Goal: Transaction & Acquisition: Subscribe to service/newsletter

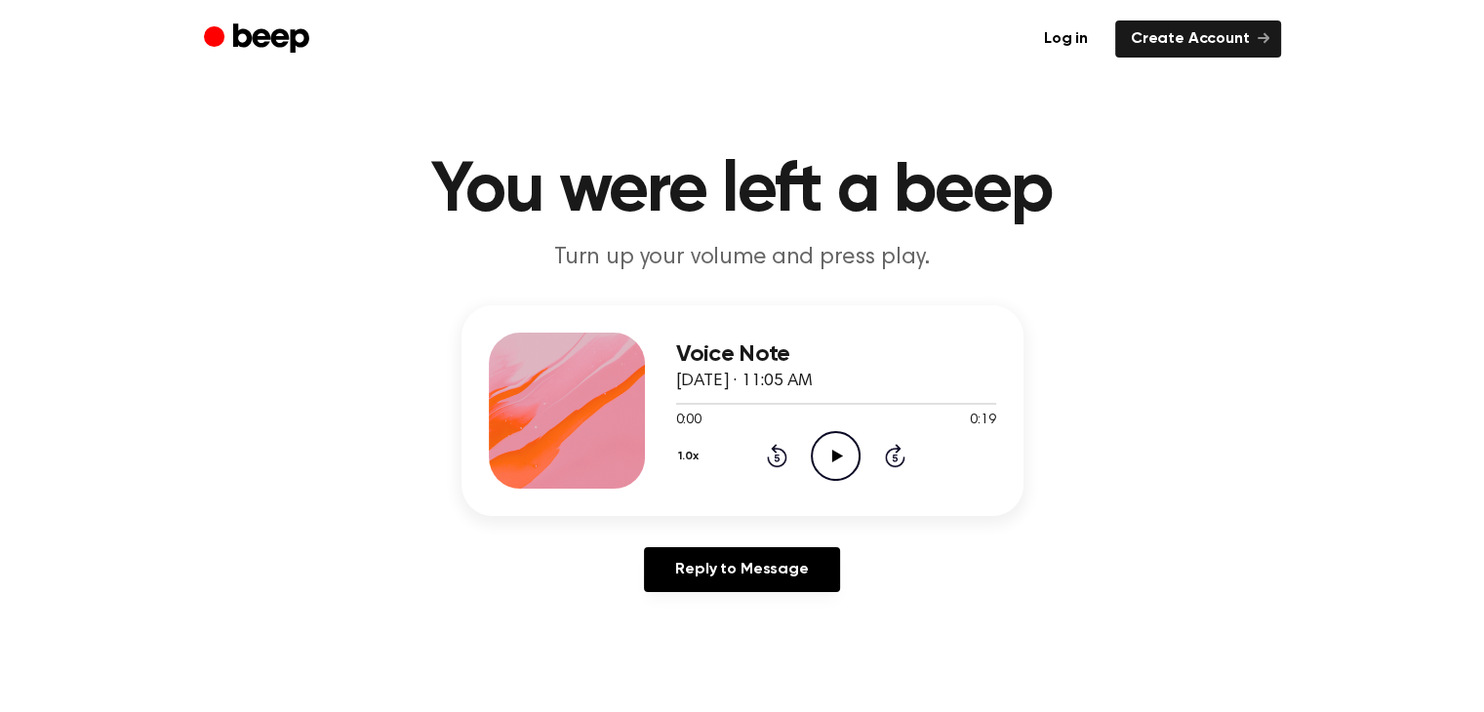
click at [836, 452] on icon at bounding box center [837, 456] width 11 height 13
click at [858, 460] on icon "Play Audio" at bounding box center [836, 456] width 50 height 50
click at [845, 439] on icon "Pause Audio" at bounding box center [836, 456] width 50 height 50
click at [1071, 438] on div "Voice Note August 29, 2025 · 11:05 AM 0:01 0:19 Your browser does not support t…" at bounding box center [741, 456] width 1437 height 303
click at [839, 460] on icon "Play Audio" at bounding box center [836, 456] width 50 height 50
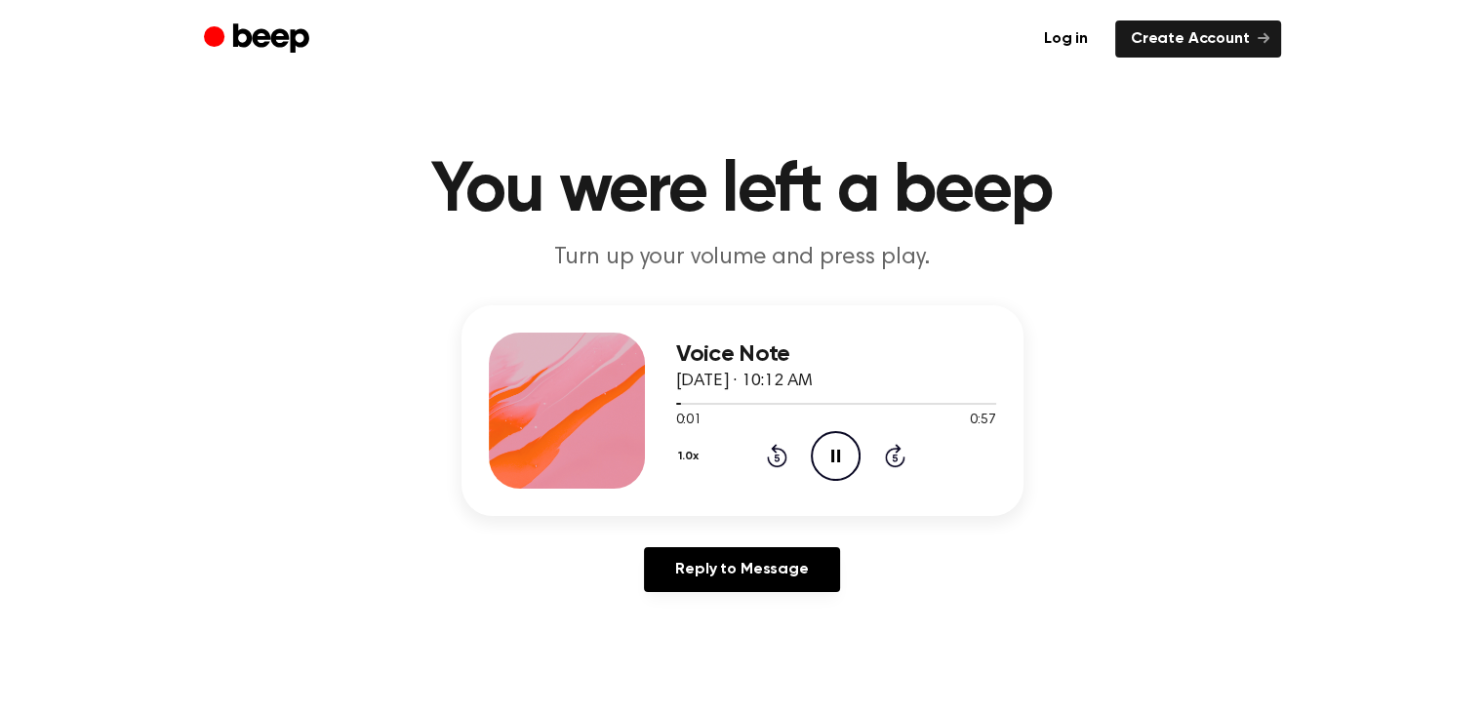
click at [839, 460] on icon at bounding box center [835, 456] width 9 height 13
click at [1343, 200] on header "You were left a beep Turn up your volume and press play." at bounding box center [741, 215] width 1437 height 118
click at [1343, 227] on header "You were left a beep Turn up your volume and press play." at bounding box center [741, 215] width 1437 height 118
click at [817, 462] on icon "Play Audio" at bounding box center [836, 456] width 50 height 50
click at [1079, 83] on main "You were left a beep Turn up your volume and press play. Voice Note [DATE] · 10…" at bounding box center [742, 601] width 1484 height 1203
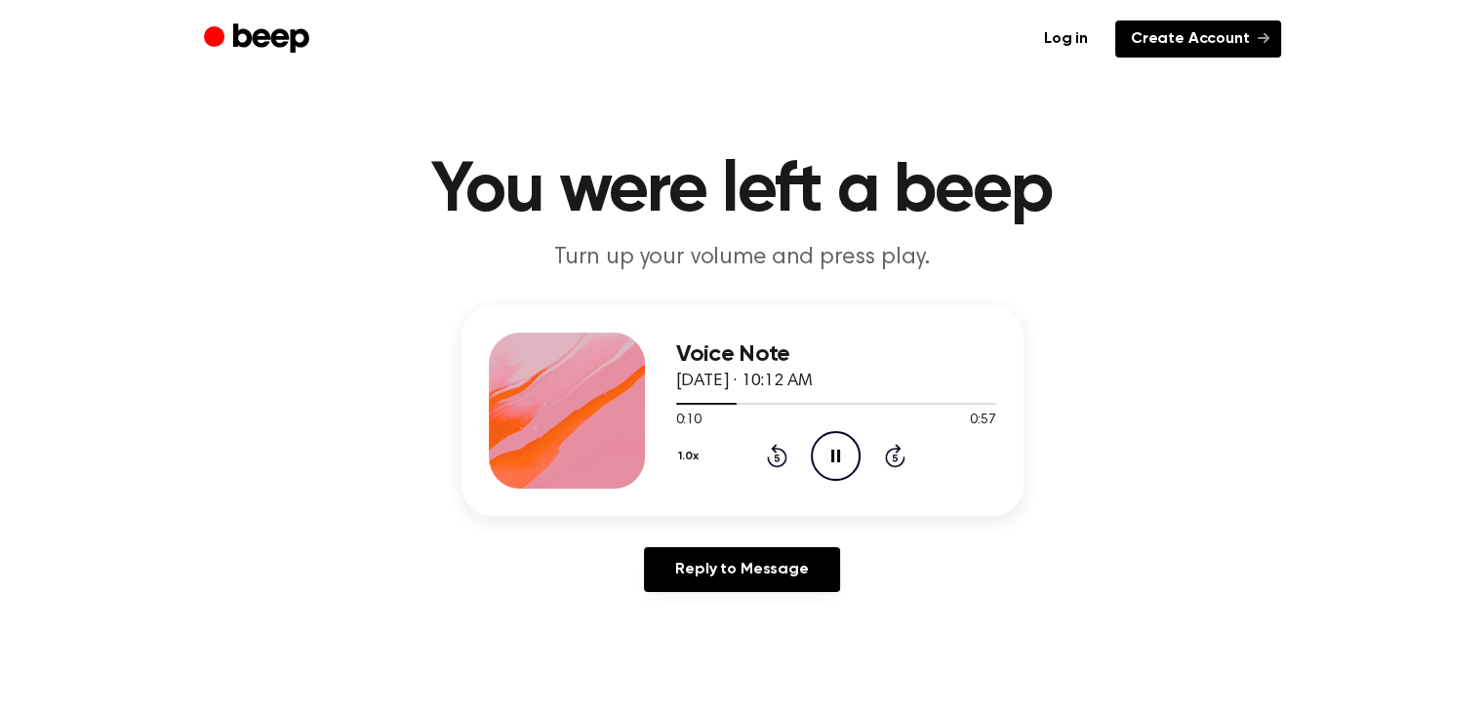
click at [1168, 48] on link "Create Account" at bounding box center [1198, 38] width 166 height 37
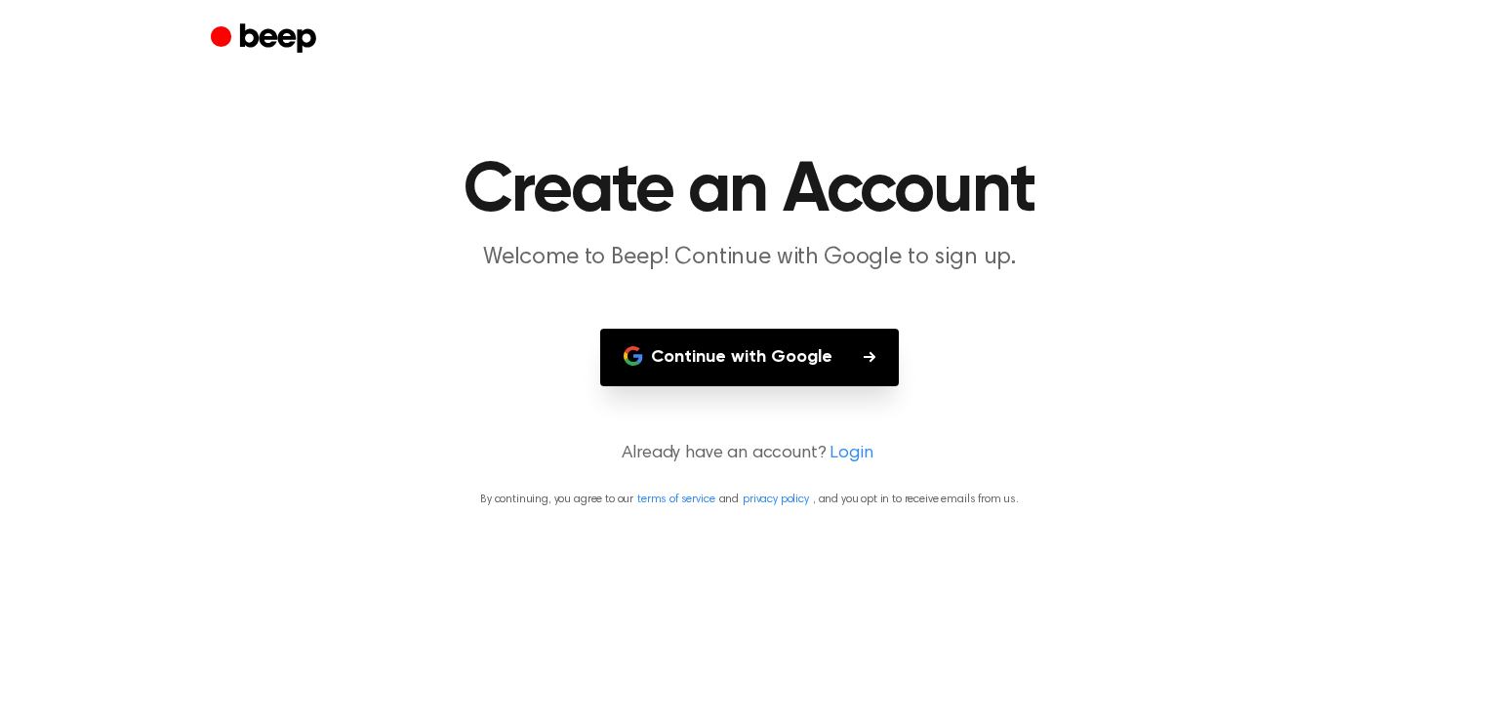
click at [790, 361] on button "Continue with Google" at bounding box center [749, 358] width 299 height 58
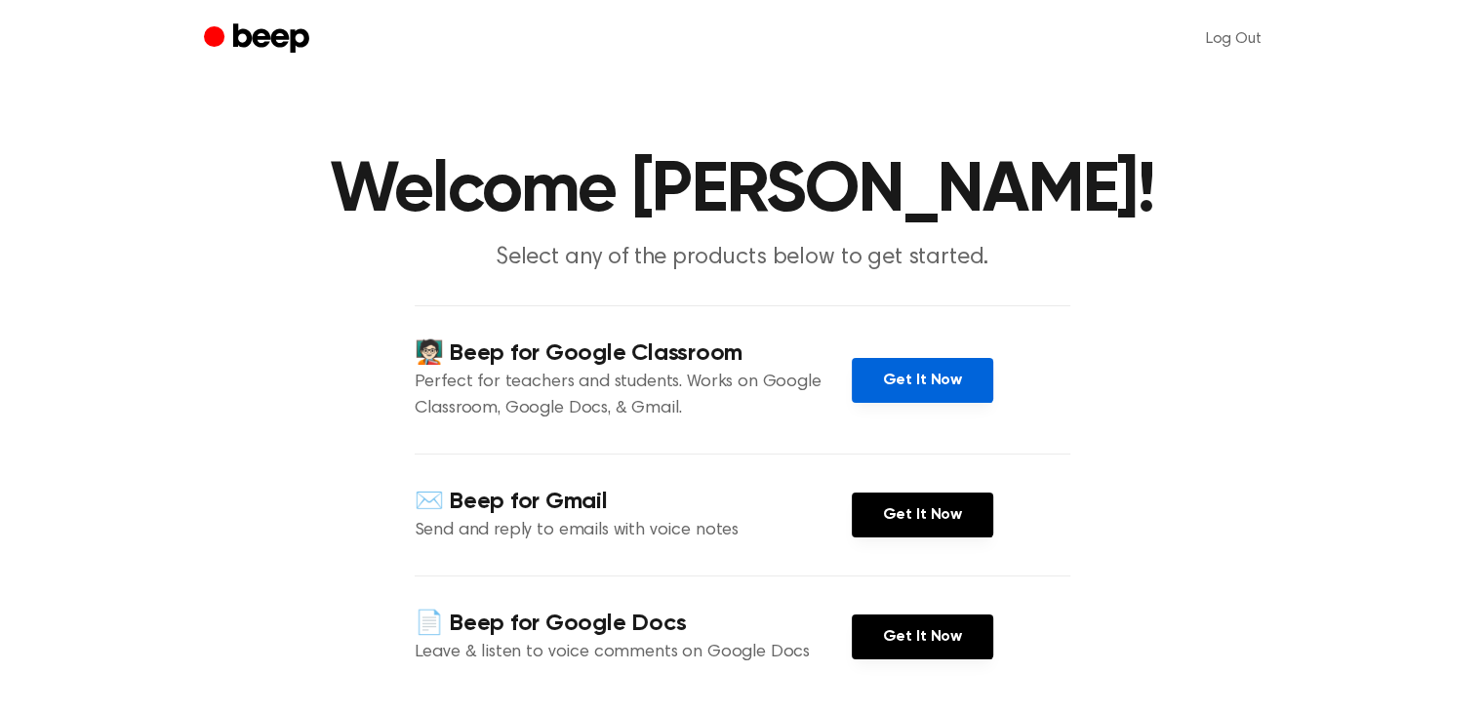
click at [922, 379] on link "Get It Now" at bounding box center [922, 380] width 141 height 45
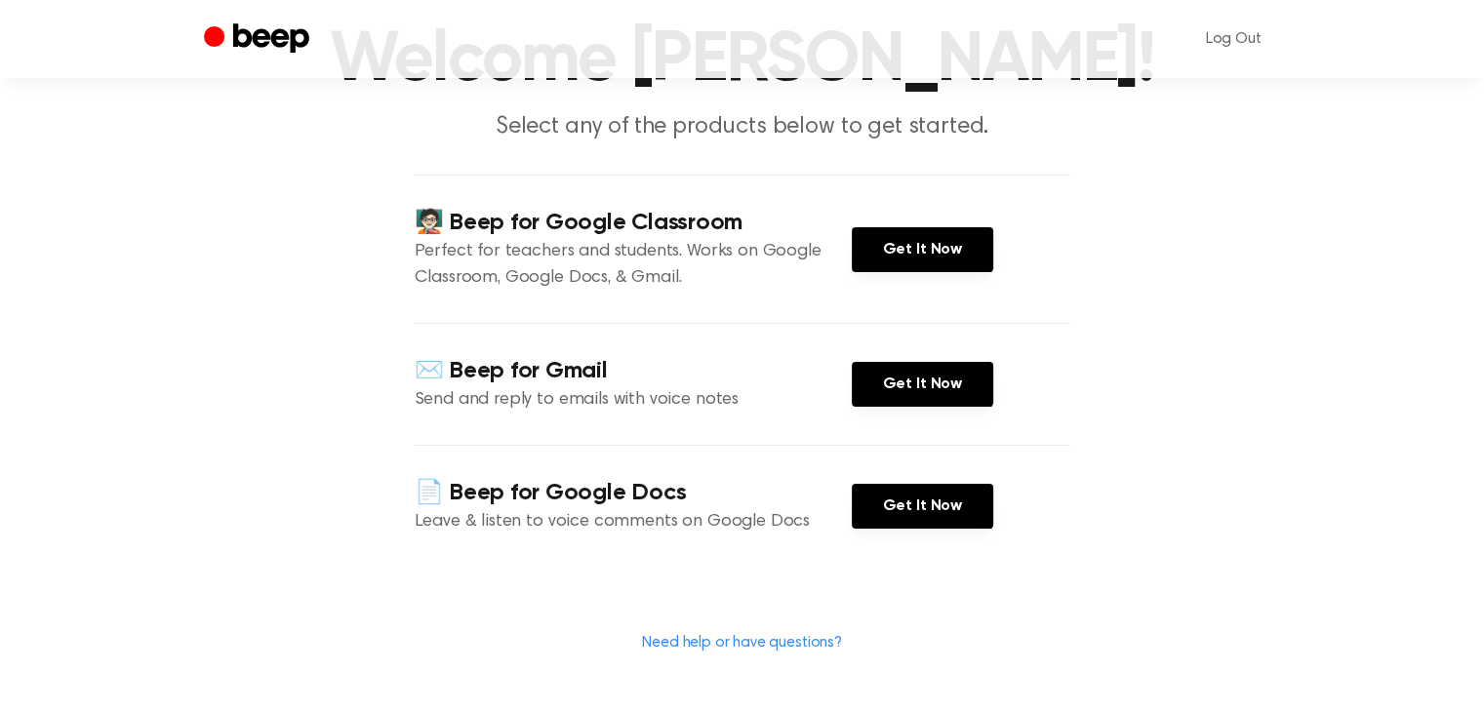
scroll to position [293, 0]
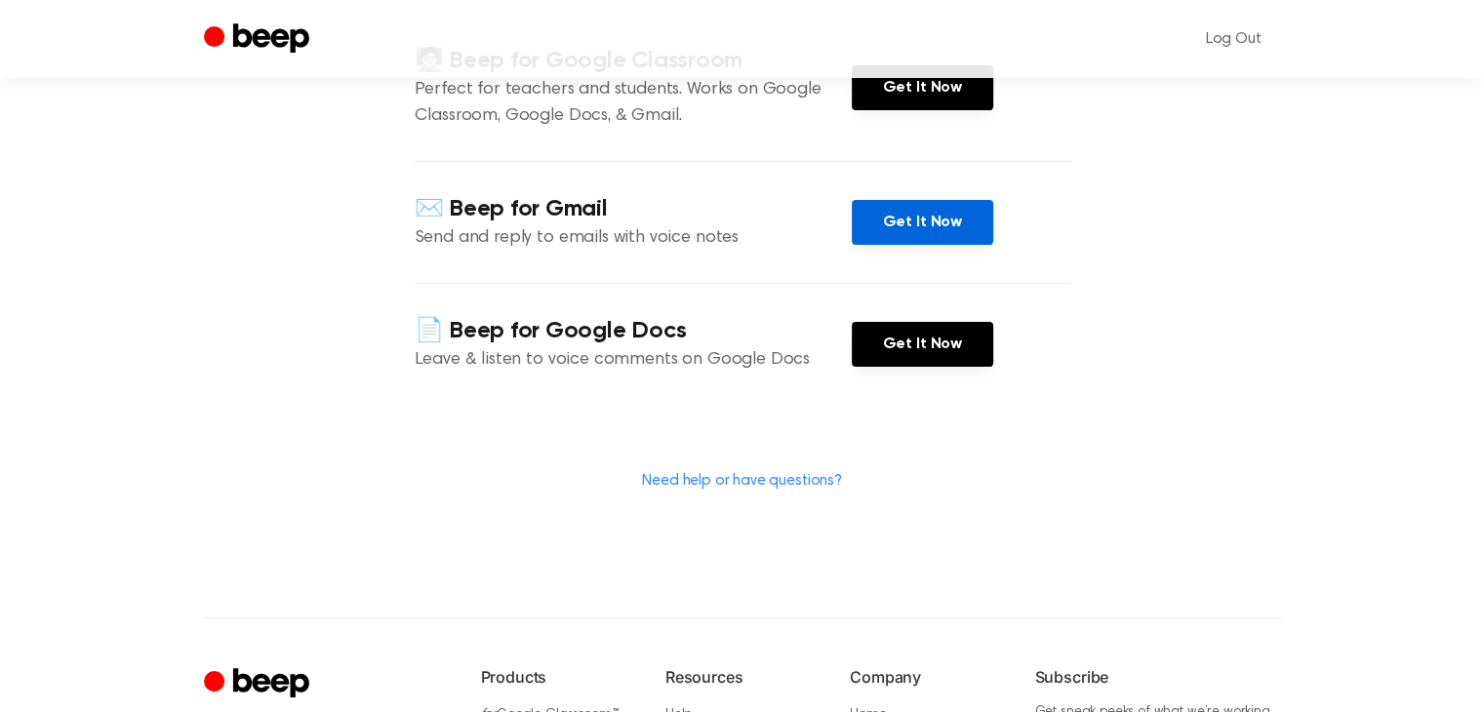
click at [932, 200] on link "Get It Now" at bounding box center [922, 222] width 141 height 45
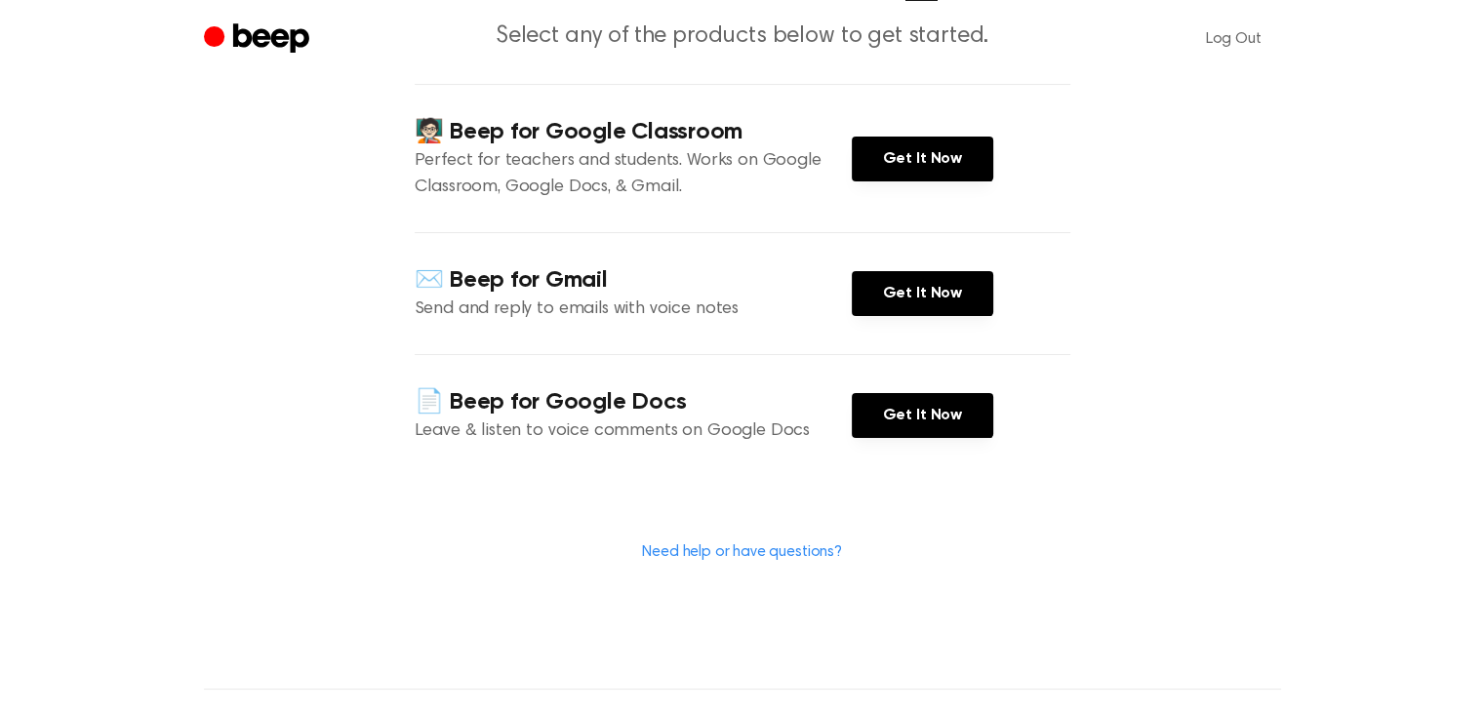
scroll to position [390, 0]
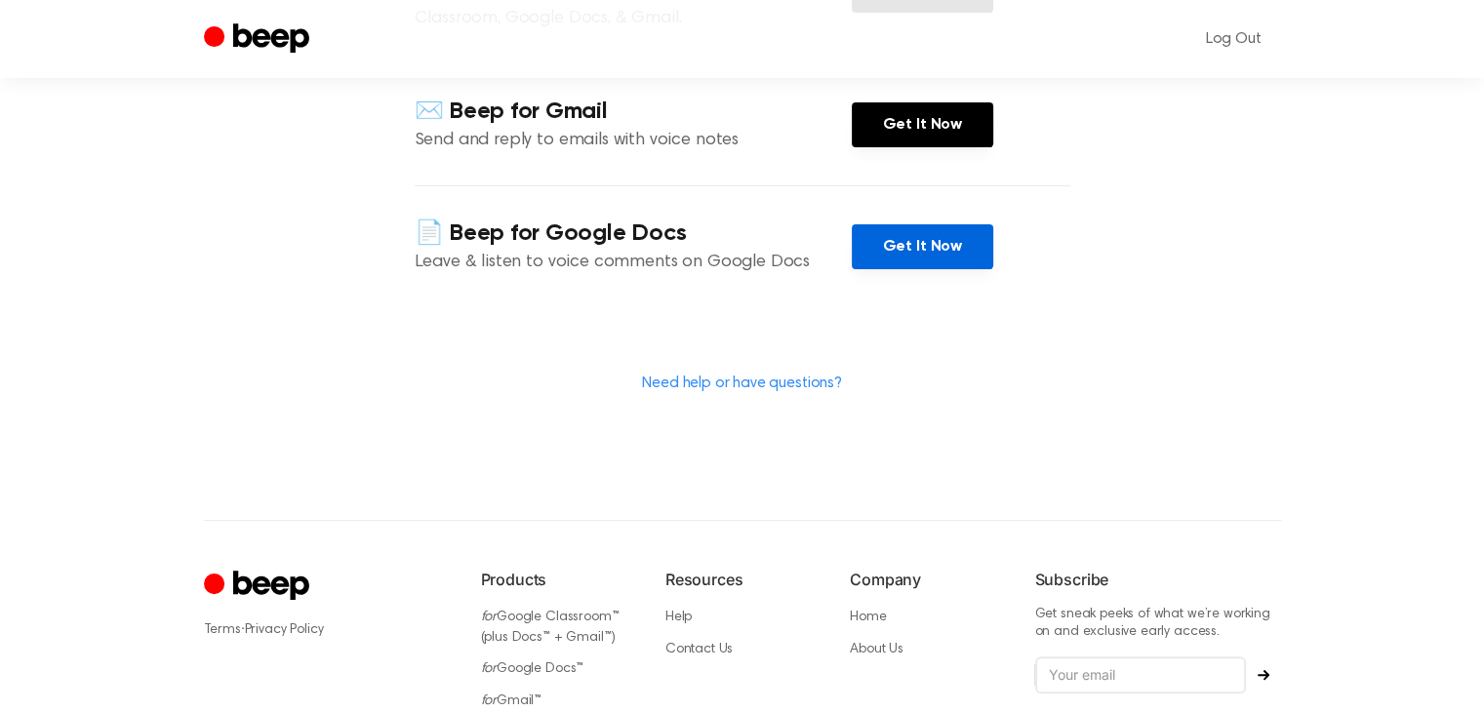
click at [948, 231] on link "Get It Now" at bounding box center [922, 246] width 141 height 45
